Goal: Use online tool/utility: Utilize a website feature to perform a specific function

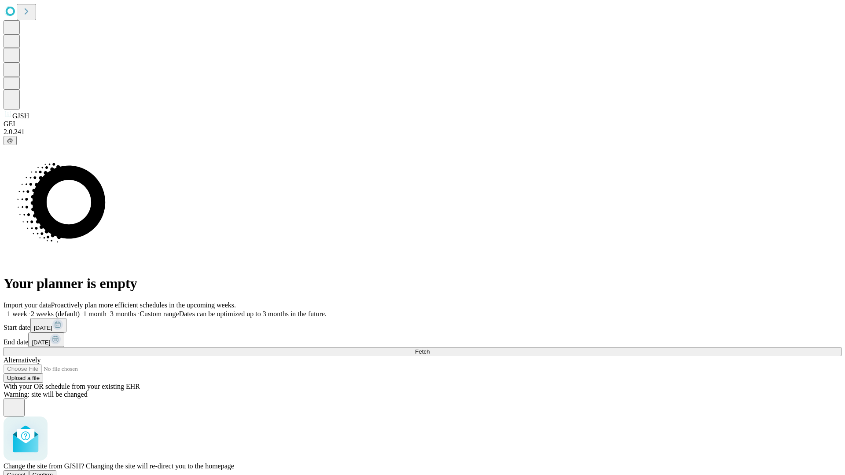
click at [53, 472] on span "Confirm" at bounding box center [43, 475] width 21 height 7
click at [80, 310] on label "2 weeks (default)" at bounding box center [53, 313] width 52 height 7
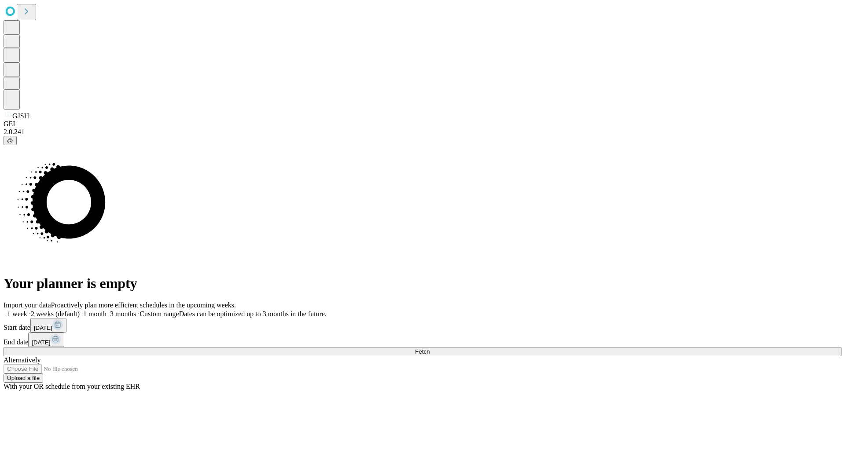
click at [429, 348] on span "Fetch" at bounding box center [422, 351] width 15 height 7
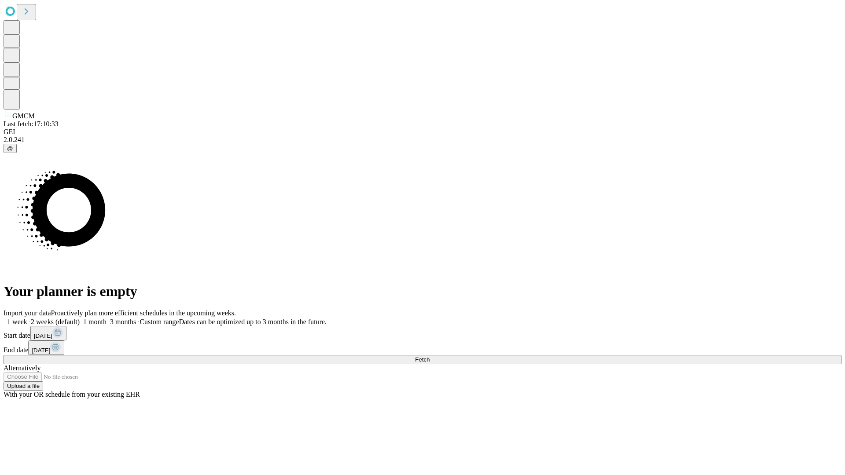
click at [80, 318] on label "2 weeks (default)" at bounding box center [53, 321] width 52 height 7
click at [429, 356] on span "Fetch" at bounding box center [422, 359] width 15 height 7
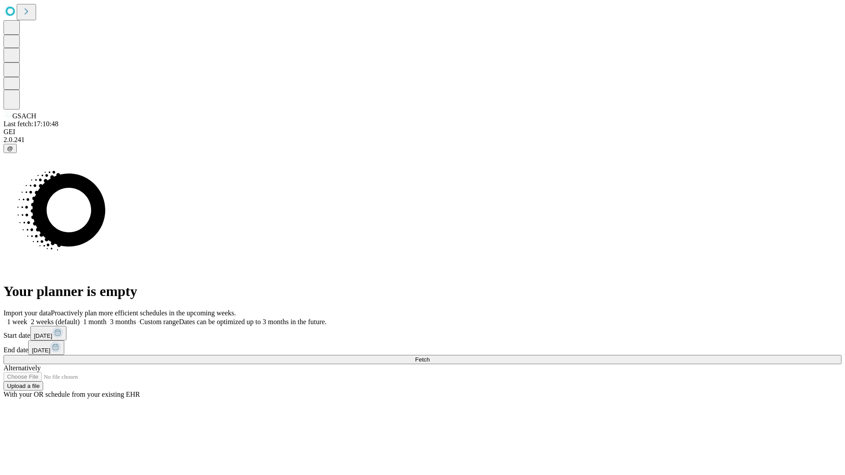
click at [80, 318] on label "2 weeks (default)" at bounding box center [53, 321] width 52 height 7
click at [429, 356] on span "Fetch" at bounding box center [422, 359] width 15 height 7
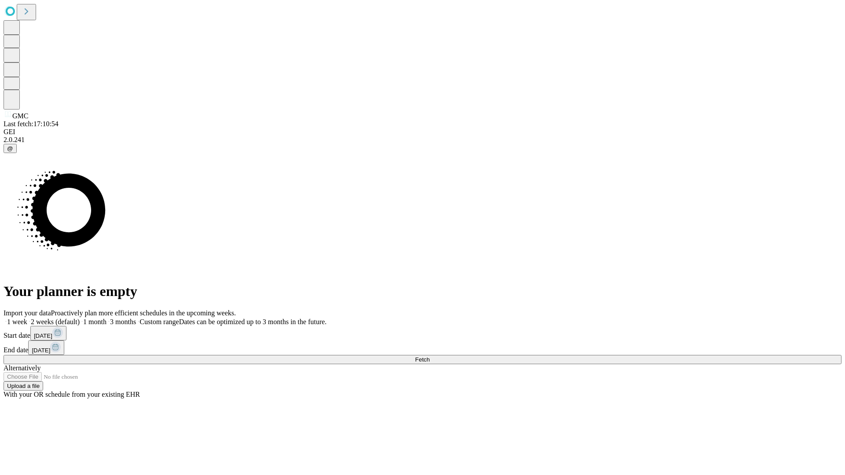
click at [80, 318] on label "2 weeks (default)" at bounding box center [53, 321] width 52 height 7
click at [429, 356] on span "Fetch" at bounding box center [422, 359] width 15 height 7
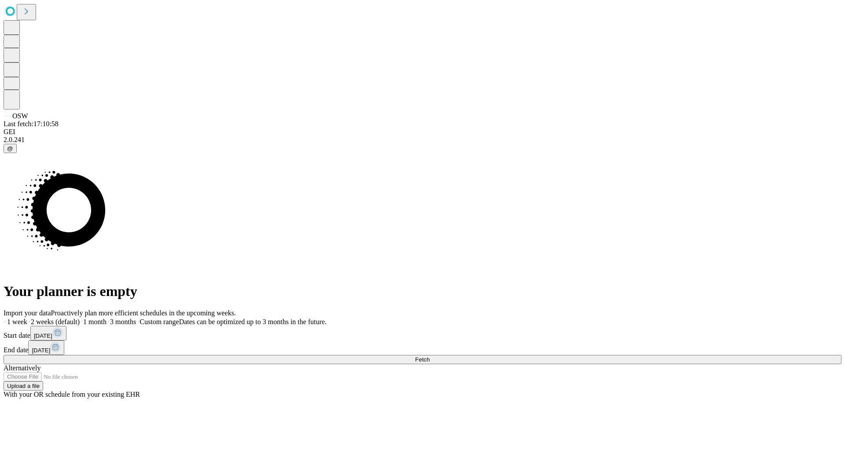
click at [429, 356] on span "Fetch" at bounding box center [422, 359] width 15 height 7
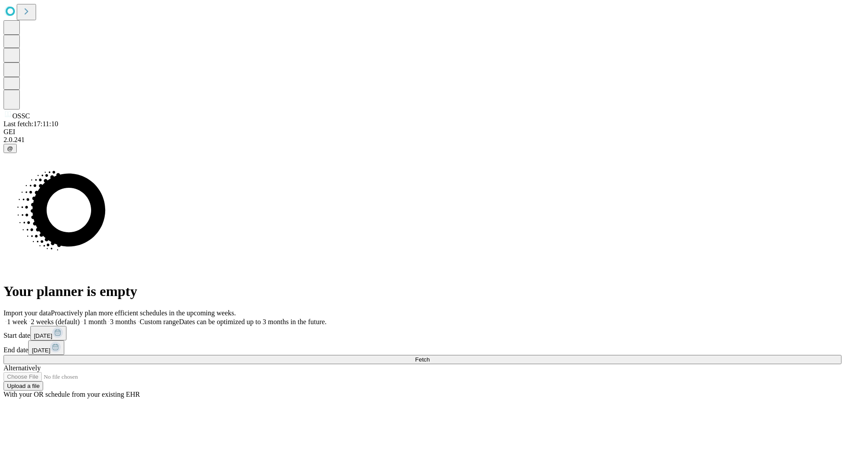
click at [80, 318] on label "2 weeks (default)" at bounding box center [53, 321] width 52 height 7
click at [429, 356] on span "Fetch" at bounding box center [422, 359] width 15 height 7
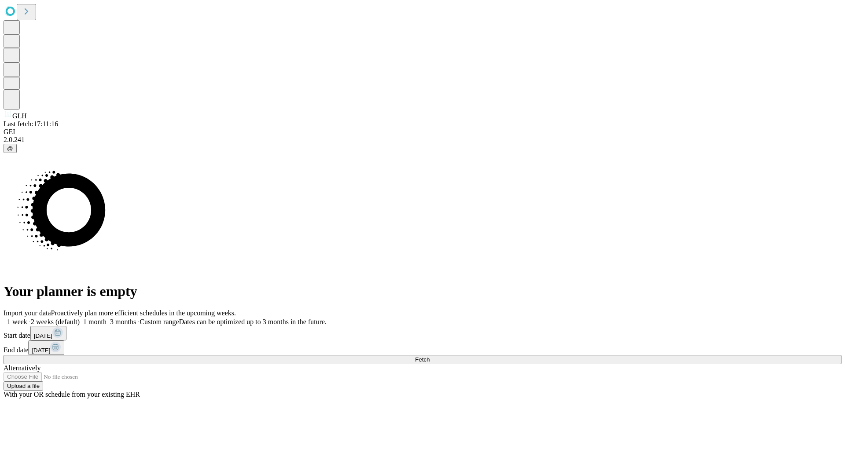
click at [80, 318] on label "2 weeks (default)" at bounding box center [53, 321] width 52 height 7
click at [429, 356] on span "Fetch" at bounding box center [422, 359] width 15 height 7
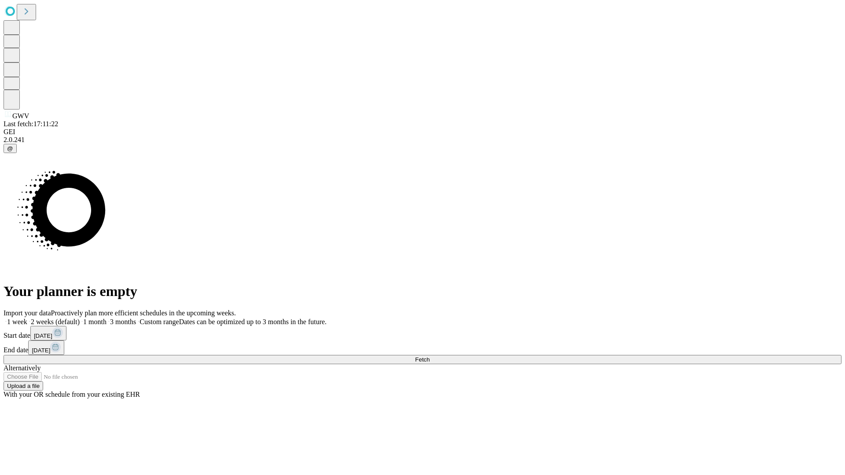
click at [80, 318] on label "2 weeks (default)" at bounding box center [53, 321] width 52 height 7
click at [429, 356] on span "Fetch" at bounding box center [422, 359] width 15 height 7
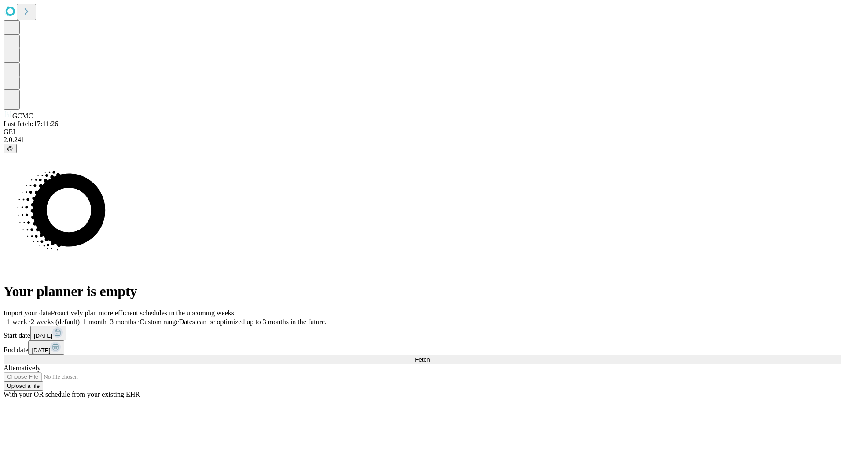
click at [80, 318] on label "2 weeks (default)" at bounding box center [53, 321] width 52 height 7
click at [429, 356] on span "Fetch" at bounding box center [422, 359] width 15 height 7
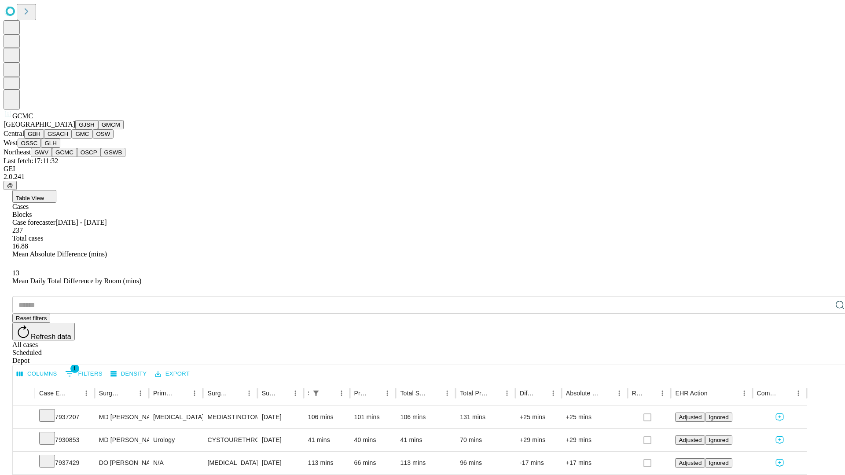
click at [77, 157] on button "OSCP" at bounding box center [89, 152] width 24 height 9
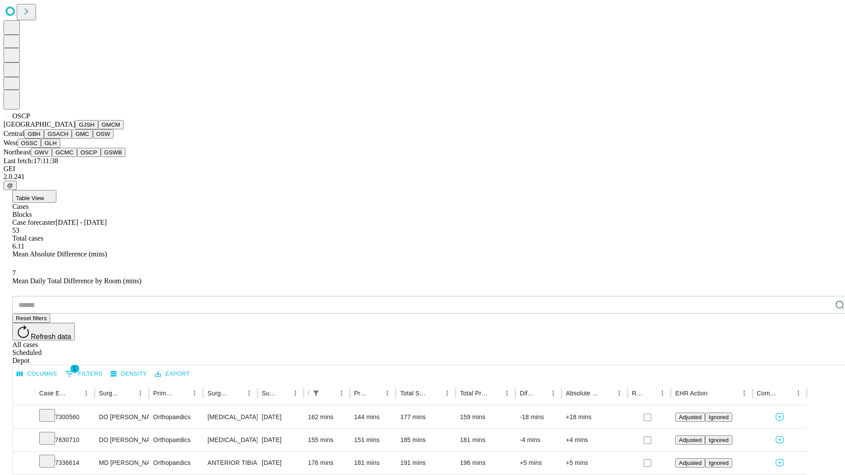
click at [101, 157] on button "GSWB" at bounding box center [113, 152] width 25 height 9
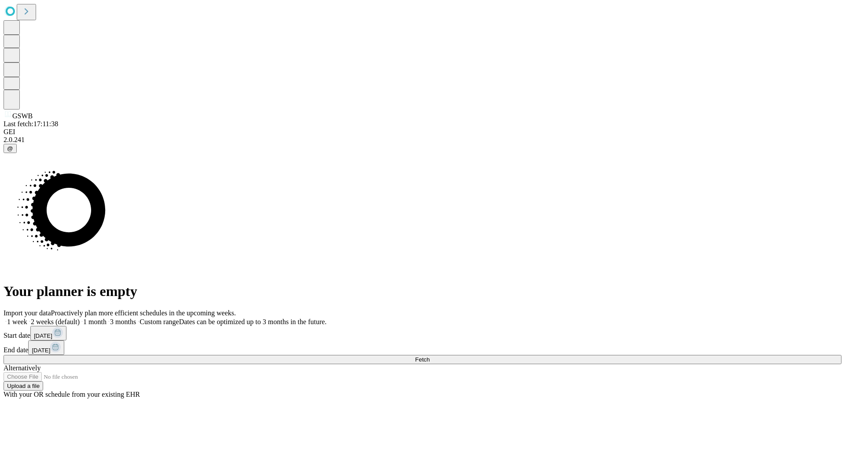
click at [80, 318] on label "2 weeks (default)" at bounding box center [53, 321] width 52 height 7
click at [429, 356] on span "Fetch" at bounding box center [422, 359] width 15 height 7
